Goal: Information Seeking & Learning: Understand process/instructions

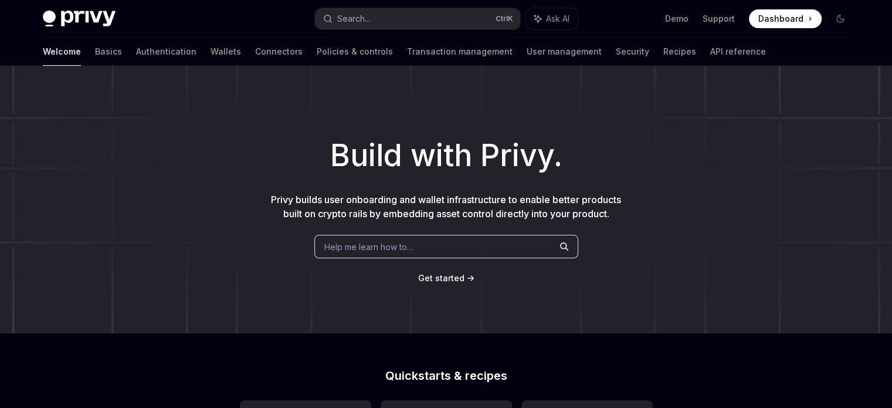
click at [444, 277] on span "Get started" at bounding box center [441, 278] width 46 height 10
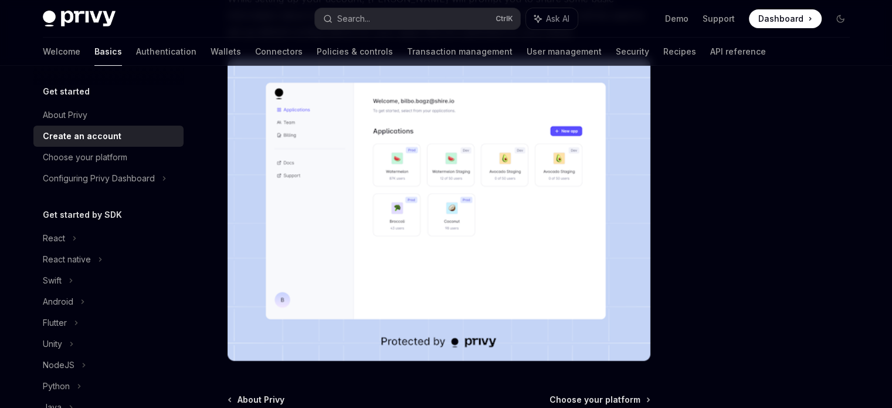
scroll to position [203, 0]
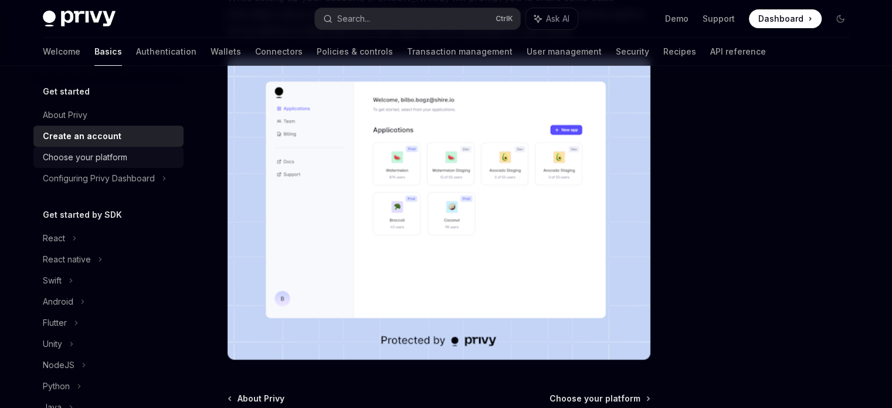
click at [151, 151] on div "Choose your platform" at bounding box center [110, 157] width 134 height 14
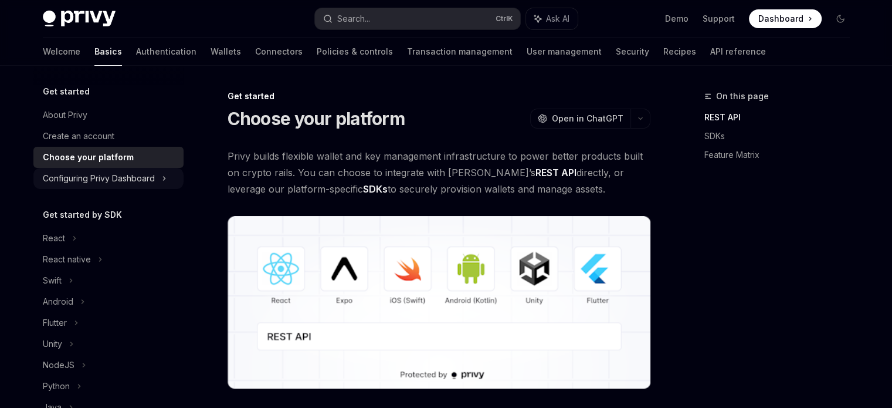
click at [130, 180] on div "Configuring Privy Dashboard" at bounding box center [99, 178] width 112 height 14
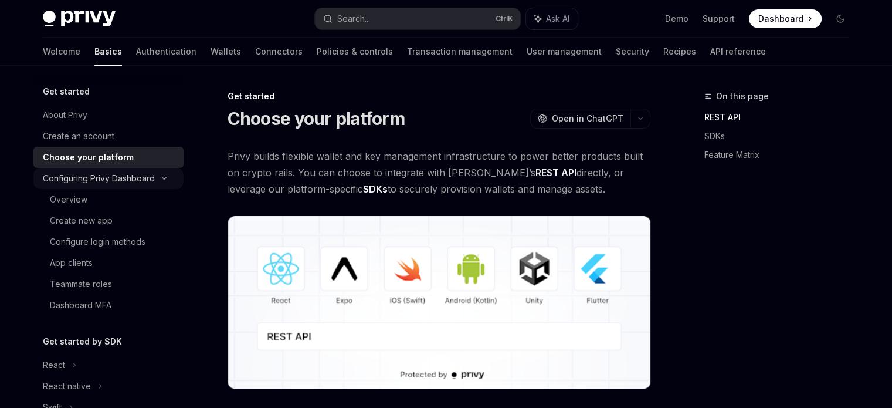
type textarea "*"
